Goal: Navigation & Orientation: Find specific page/section

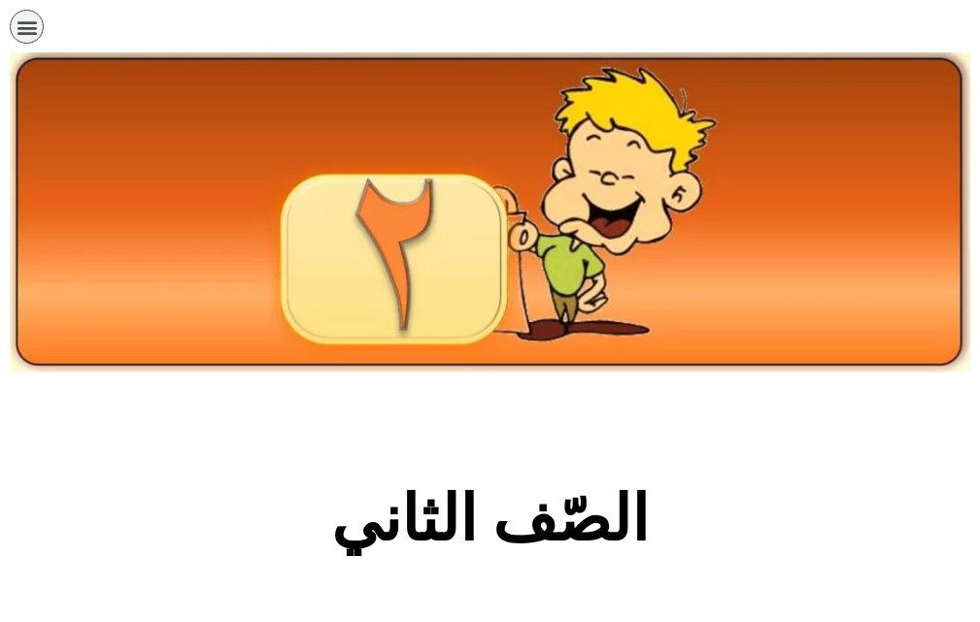
scroll to position [318, 0]
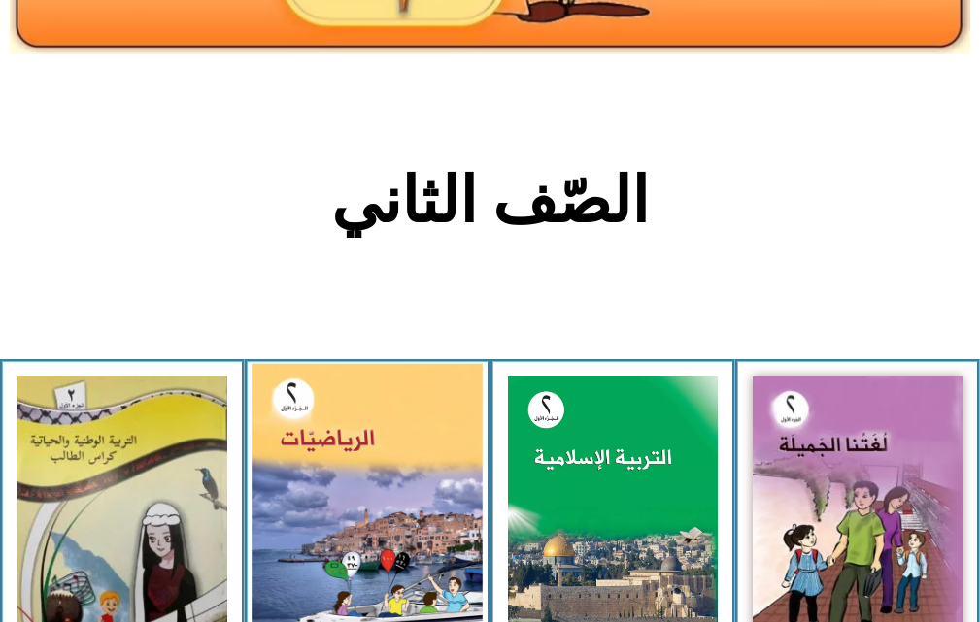
click at [394, 448] on img at bounding box center [366, 507] width 231 height 286
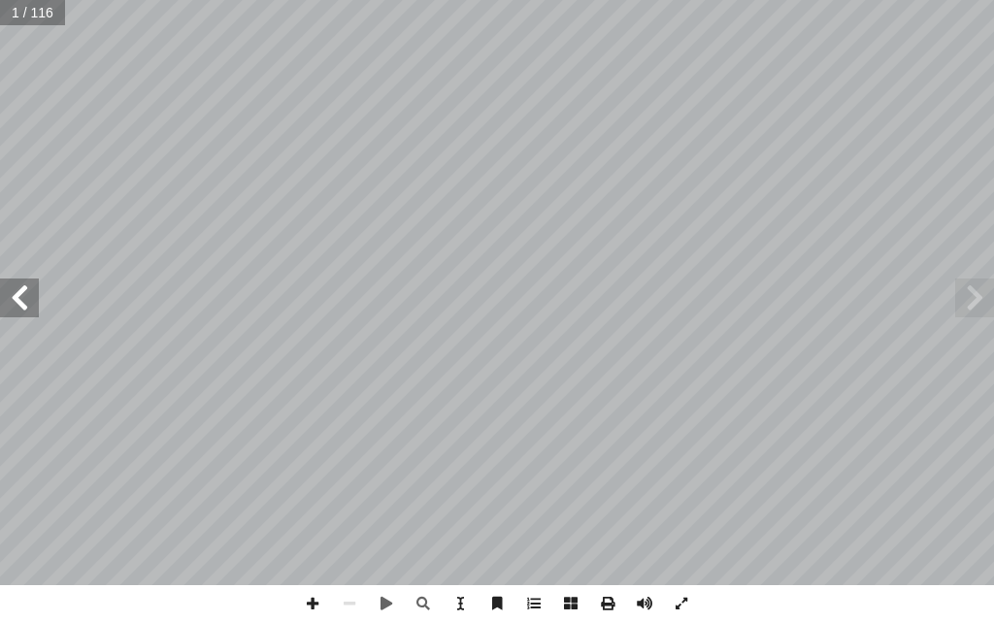
click at [26, 296] on span at bounding box center [19, 298] width 39 height 39
click at [22, 296] on span at bounding box center [19, 298] width 39 height 39
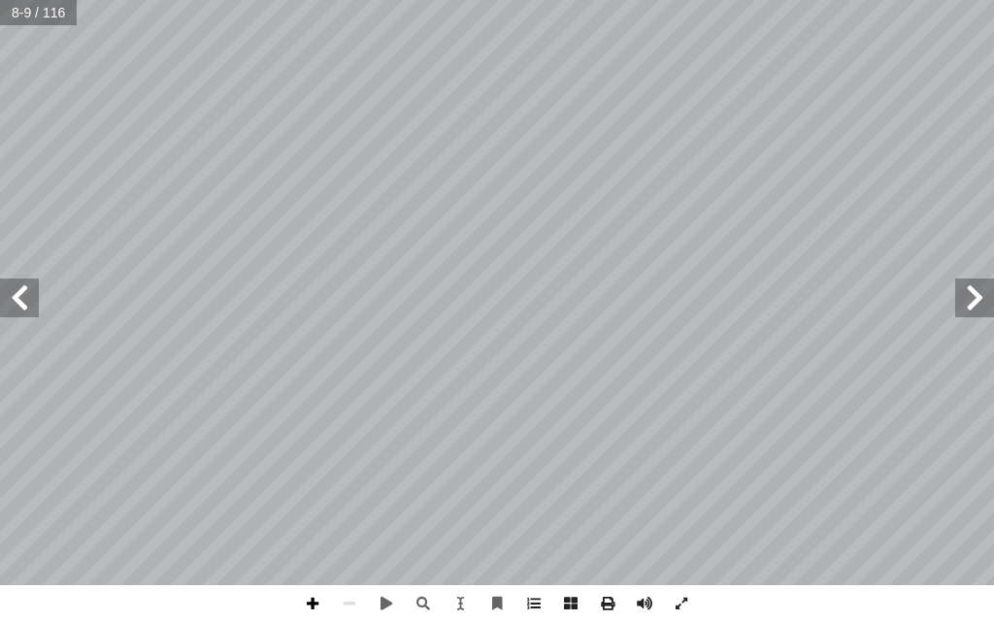
click at [303, 606] on span at bounding box center [312, 603] width 37 height 37
click at [347, 597] on span at bounding box center [349, 603] width 37 height 37
click at [25, 279] on span at bounding box center [19, 298] width 39 height 39
click at [312, 601] on span at bounding box center [312, 603] width 37 height 37
drag, startPoint x: 323, startPoint y: 591, endPoint x: 351, endPoint y: 600, distance: 29.5
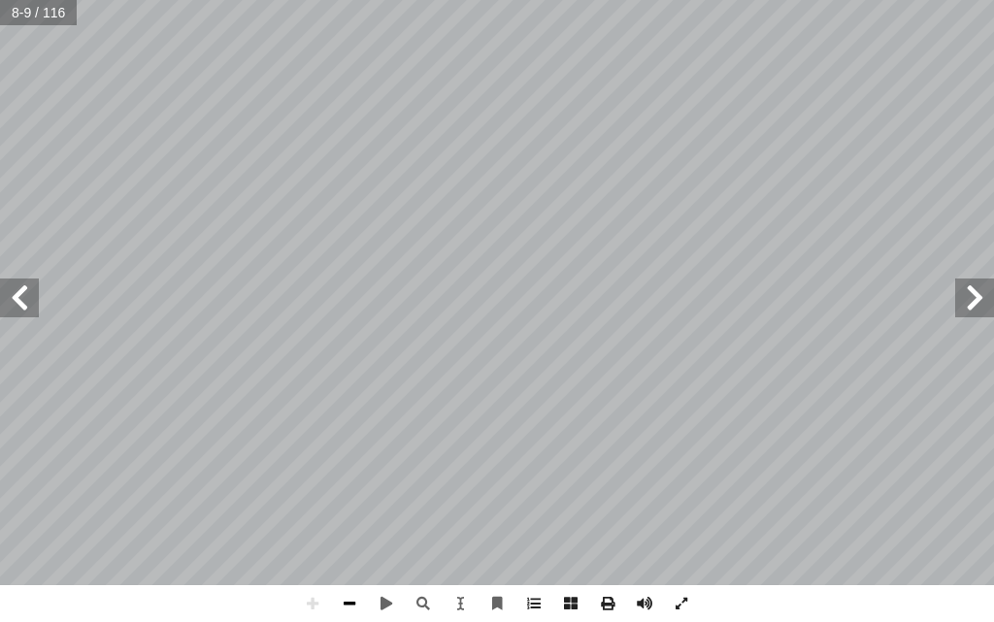
click at [351, 600] on span at bounding box center [349, 603] width 37 height 37
click at [344, 600] on span at bounding box center [349, 603] width 37 height 37
click at [311, 595] on span at bounding box center [312, 603] width 37 height 37
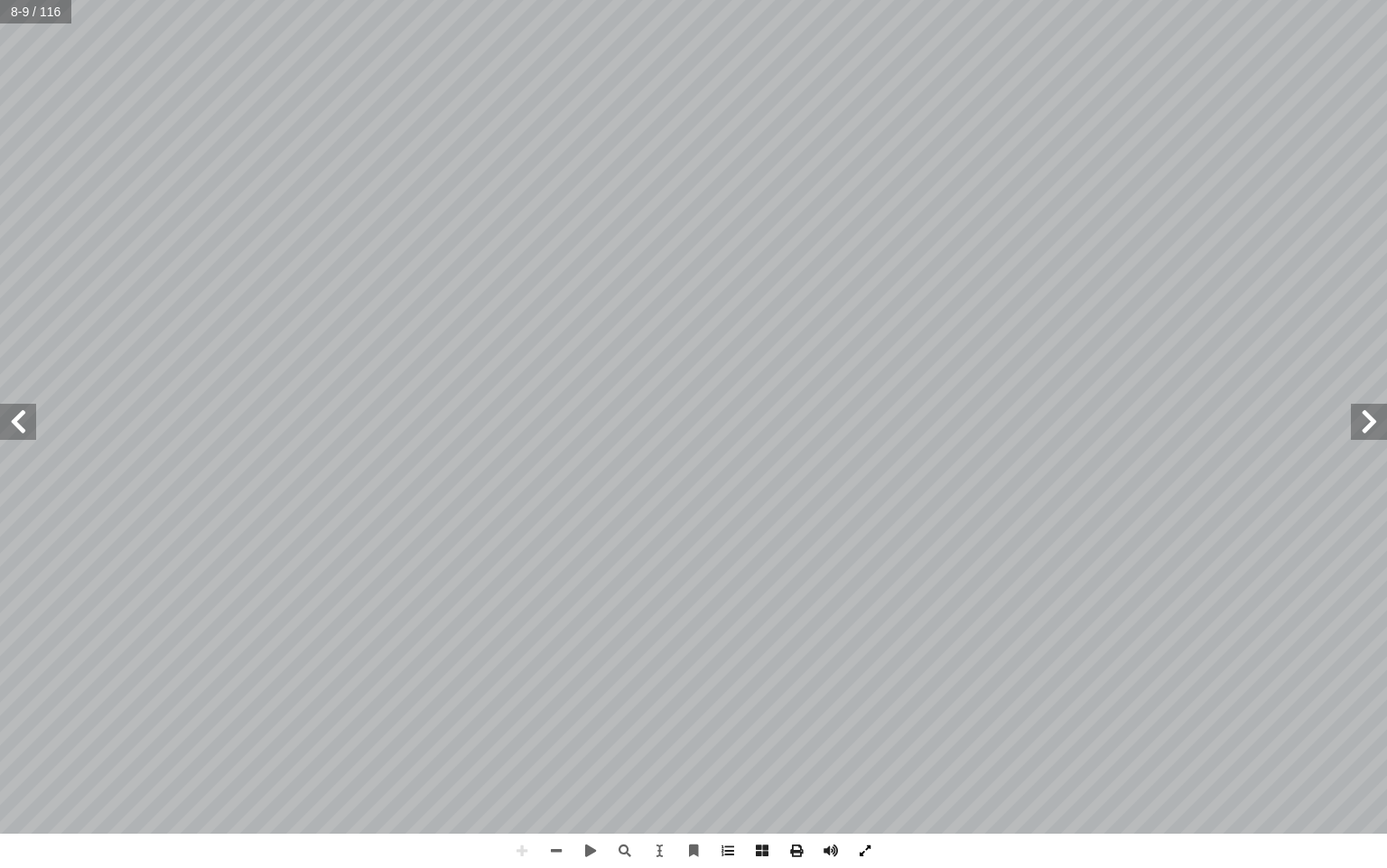
click at [862, 578] on span at bounding box center [865, 850] width 34 height 34
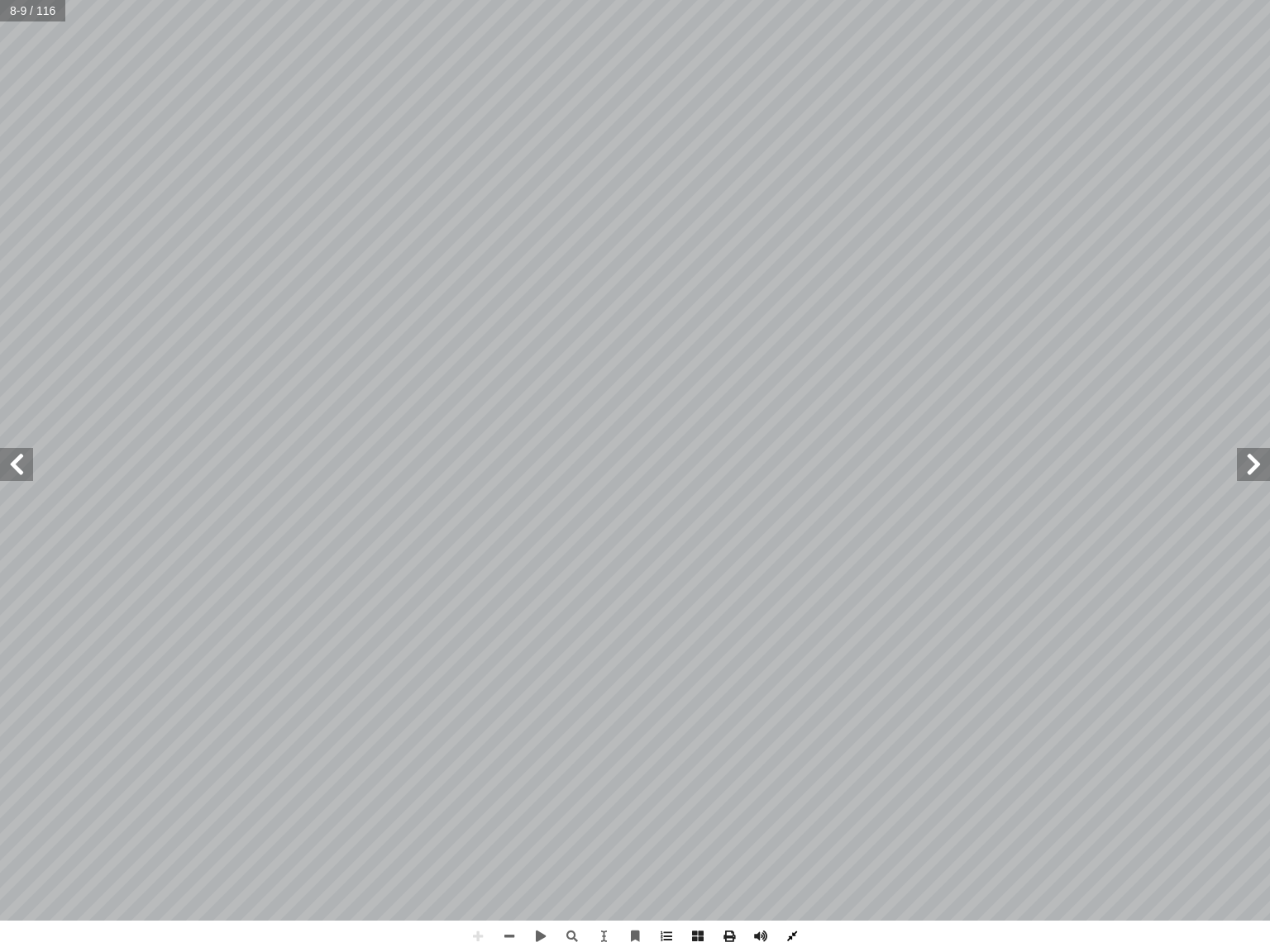
click at [791, 529] on span at bounding box center [792, 936] width 32 height 32
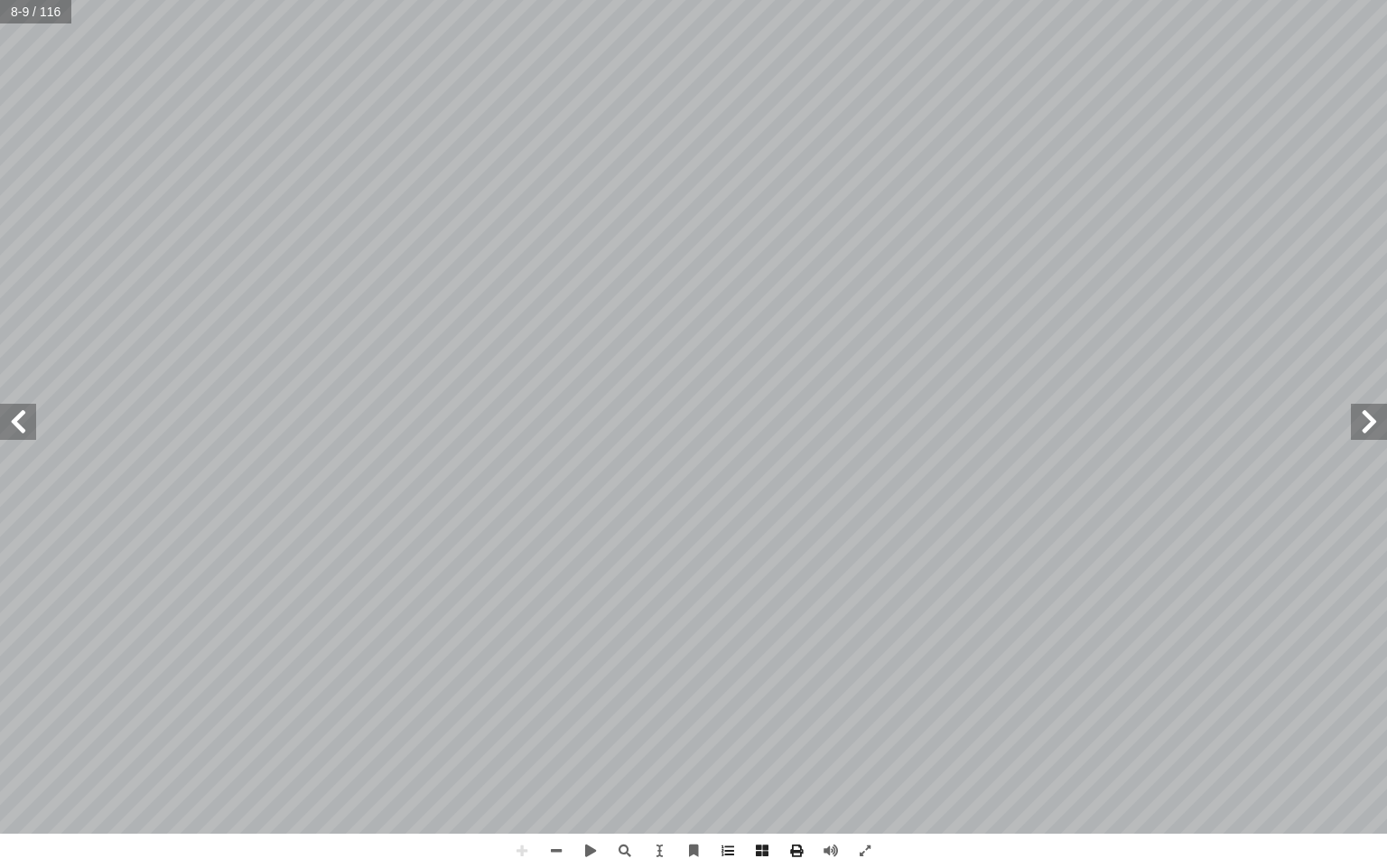
click at [924, 0] on html "الصفحة الرئيسية الصف الأول الصف الثاني الصف الثالث الصف الرابع الصف الخامس الصف…" at bounding box center [693, 82] width 1387 height 165
